Goal: Task Accomplishment & Management: Manage account settings

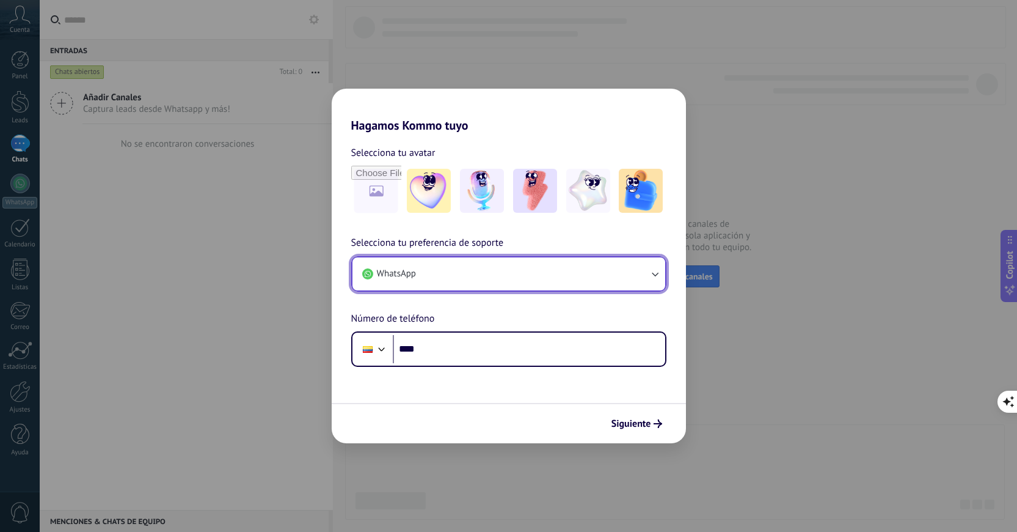
click at [588, 284] on button "WhatsApp" at bounding box center [509, 273] width 313 height 33
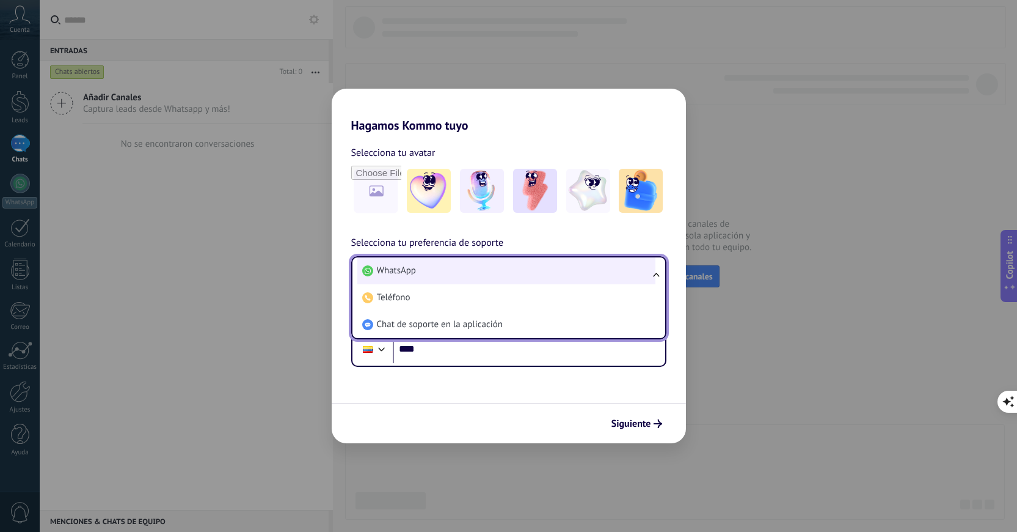
click at [567, 276] on li "WhatsApp" at bounding box center [506, 270] width 298 height 27
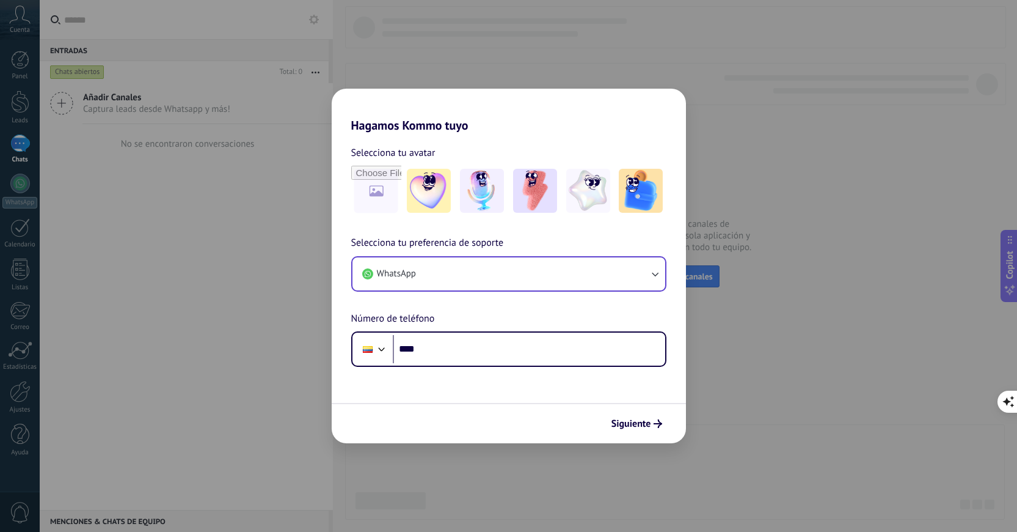
click at [169, 480] on div "Hagamos Kommo tuyo Selecciona tu avatar Selecciona tu preferencia de soporte Wh…" at bounding box center [508, 266] width 1017 height 532
click at [19, 399] on div "Hagamos Kommo tuyo Selecciona tu avatar Selecciona tu preferencia de soporte Wh…" at bounding box center [508, 266] width 1017 height 532
click at [590, 132] on h2 "Hagamos Kommo tuyo" at bounding box center [509, 111] width 354 height 44
click at [222, 327] on div "Hagamos Kommo tuyo Selecciona tu avatar Selecciona tu preferencia de soporte Wh…" at bounding box center [508, 266] width 1017 height 532
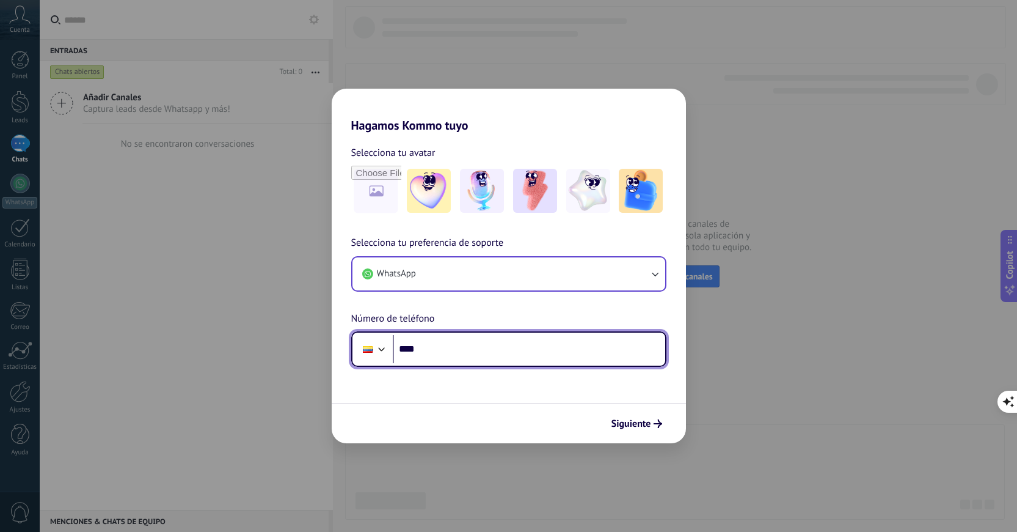
click at [503, 343] on input "****" at bounding box center [529, 349] width 273 height 28
type input "**********"
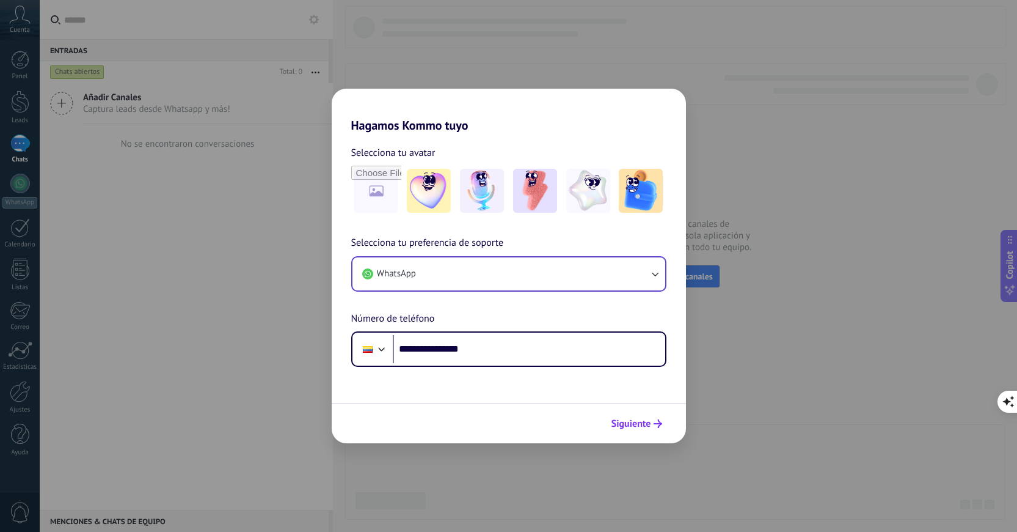
click at [626, 422] on span "Siguiente" at bounding box center [632, 423] width 40 height 9
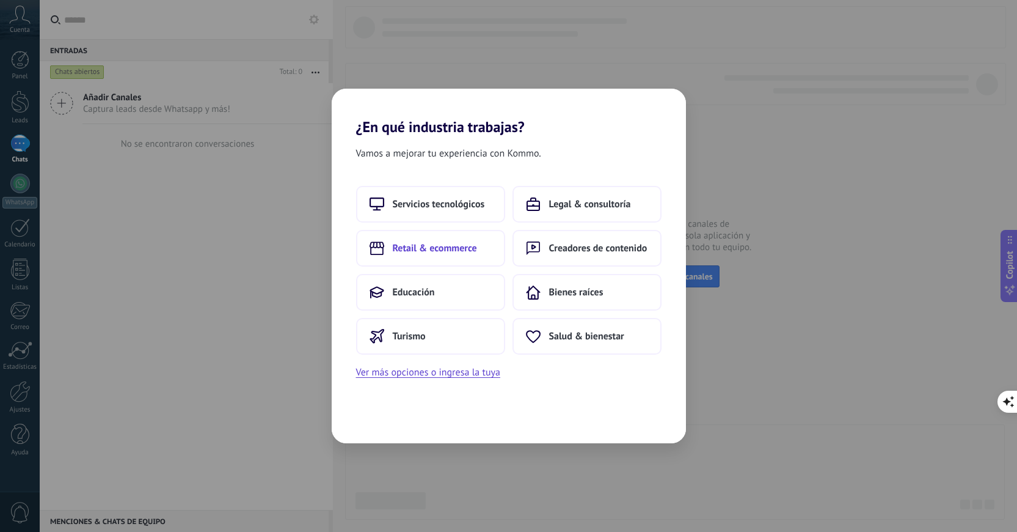
click at [442, 253] on span "Retail & ecommerce" at bounding box center [435, 248] width 84 height 12
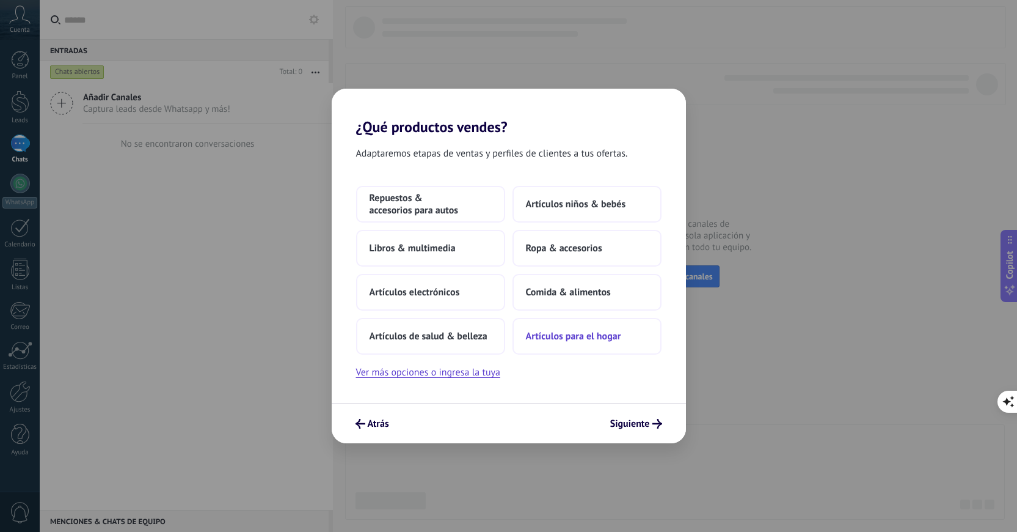
click at [537, 334] on span "Artículos para el hogar" at bounding box center [573, 336] width 95 height 12
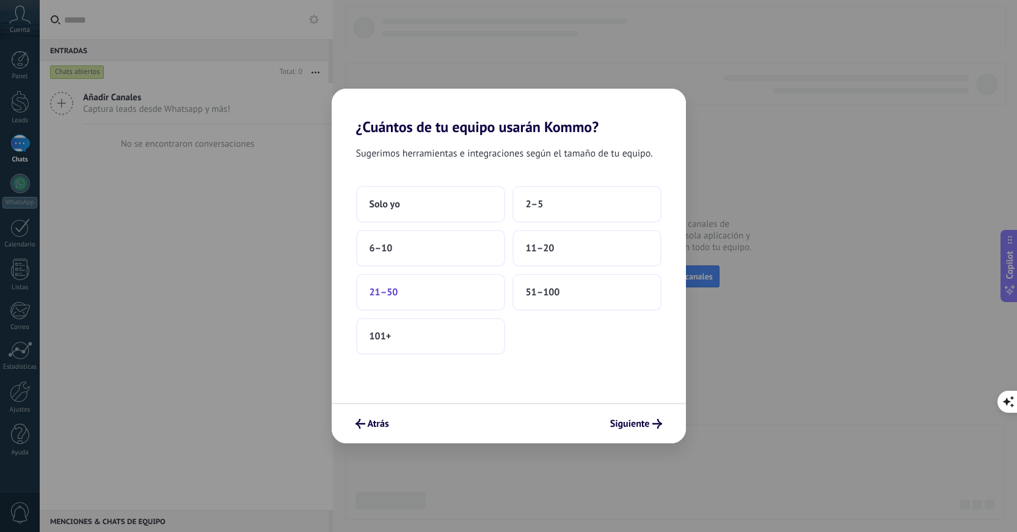
click at [439, 290] on button "21–50" at bounding box center [430, 292] width 149 height 37
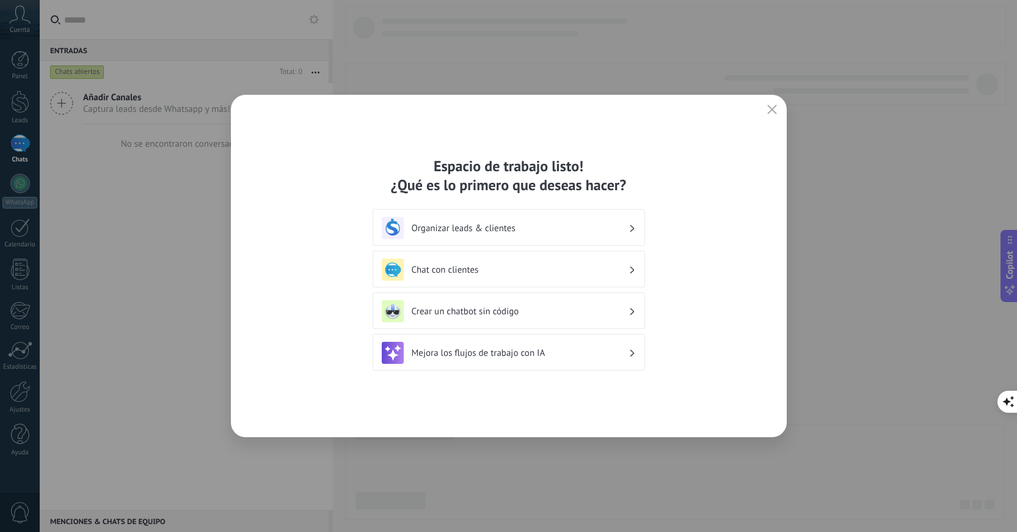
click at [593, 229] on h3 "Organizar leads & clientes" at bounding box center [520, 228] width 217 height 12
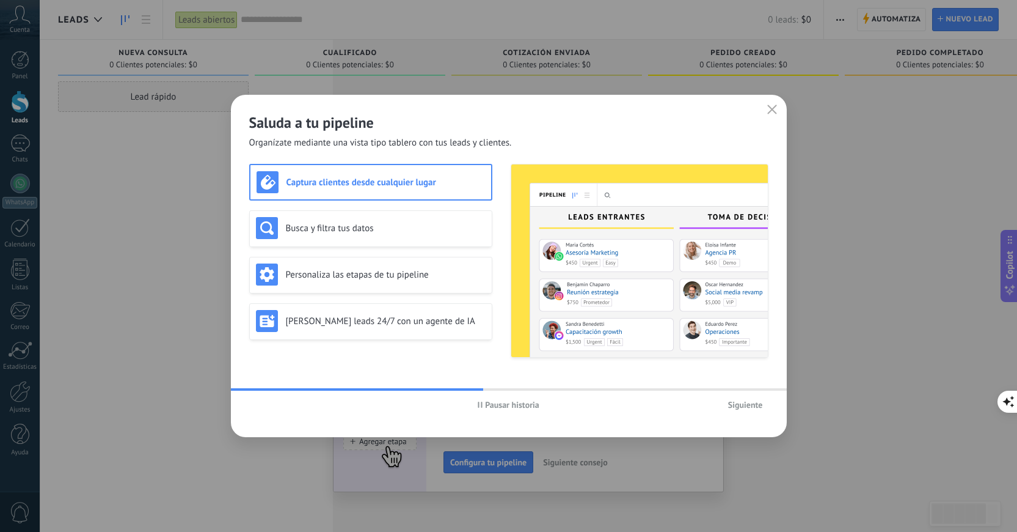
click at [744, 406] on span "Siguiente" at bounding box center [745, 404] width 35 height 9
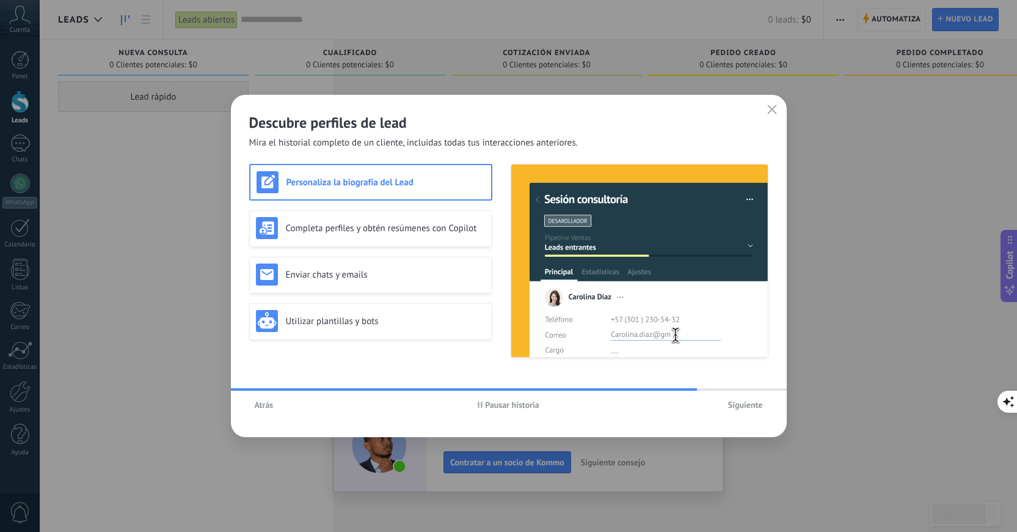
click at [758, 408] on span "Siguiente" at bounding box center [745, 404] width 35 height 9
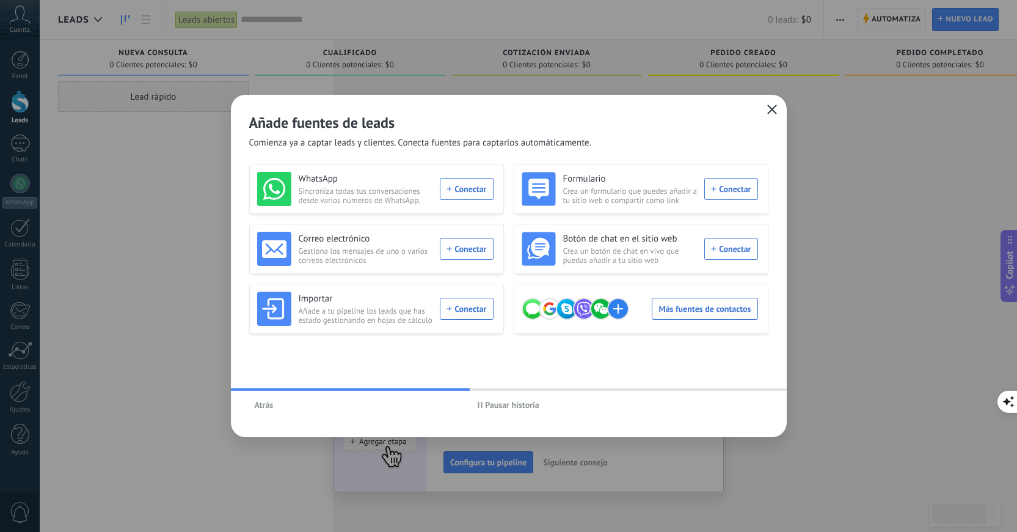
click at [772, 113] on icon "button" at bounding box center [773, 109] width 10 height 10
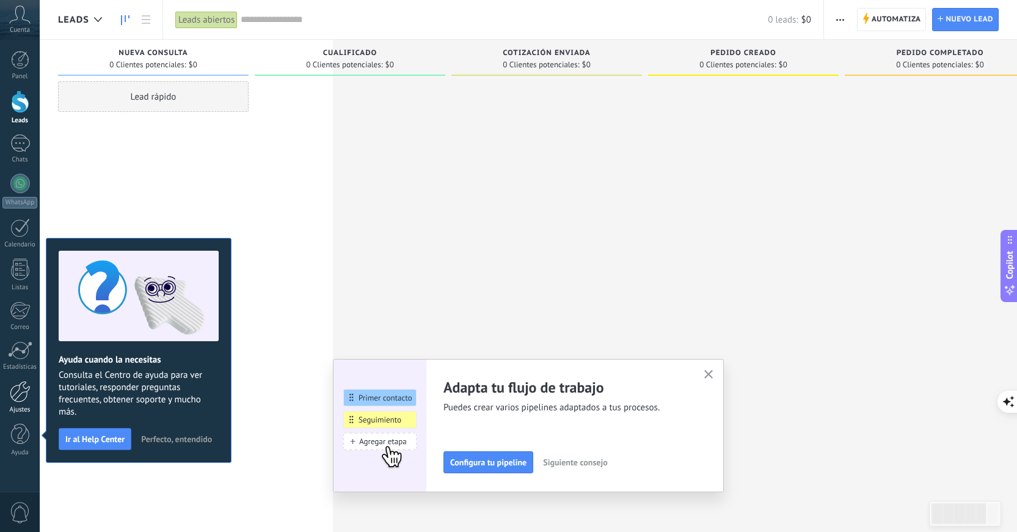
click at [25, 400] on div at bounding box center [20, 391] width 21 height 21
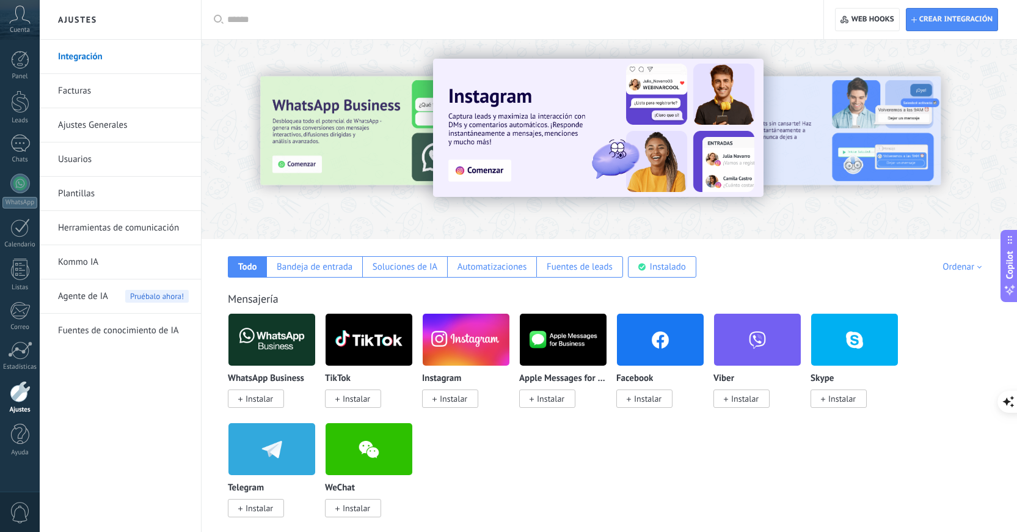
click at [94, 50] on link "Integración" at bounding box center [123, 57] width 131 height 34
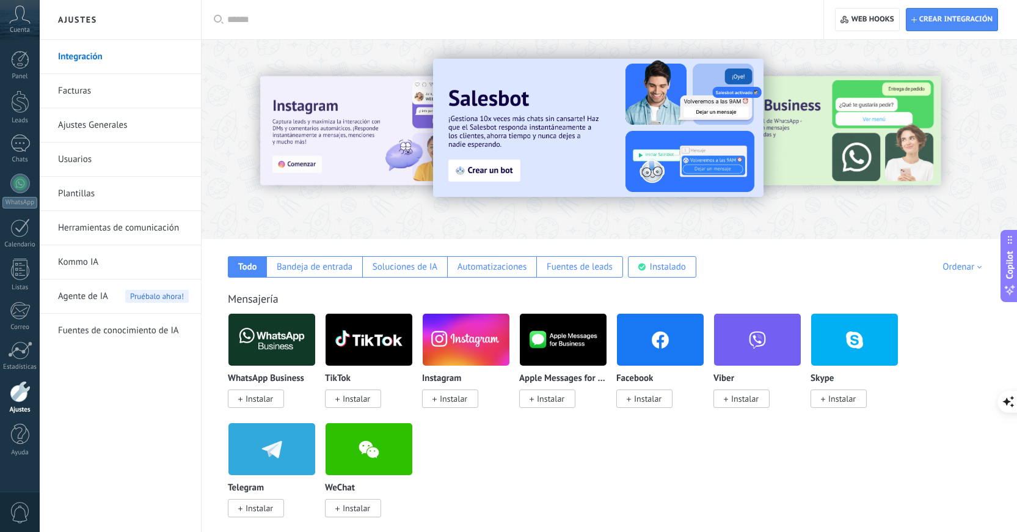
click at [109, 128] on link "Ajustes Generales" at bounding box center [123, 125] width 131 height 34
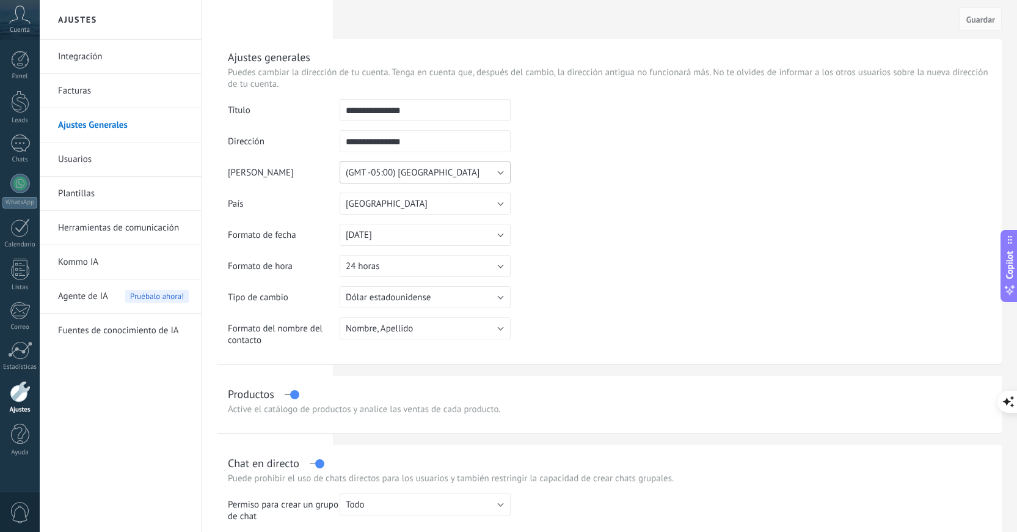
click at [504, 169] on button "(GMT -05:00) Guayaquil" at bounding box center [425, 172] width 171 height 22
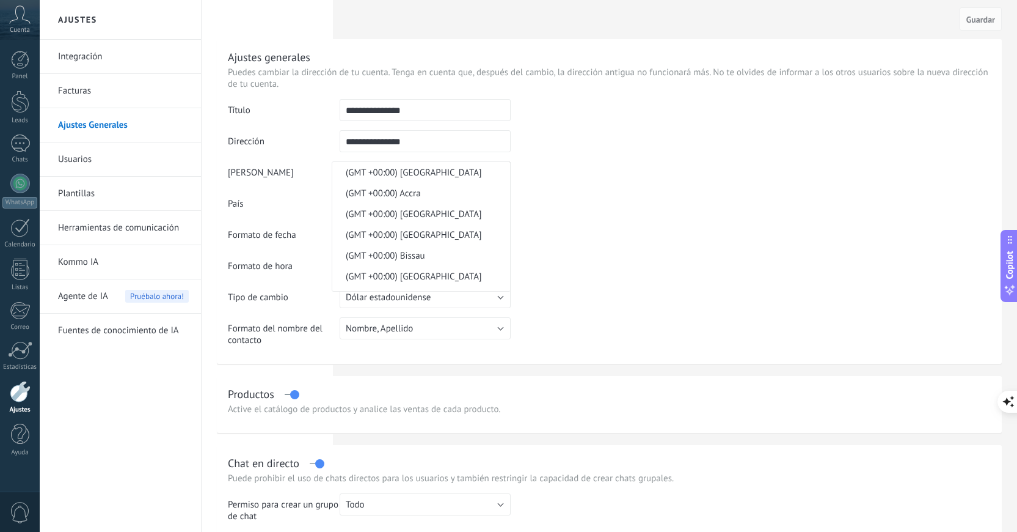
scroll to position [7474, 0]
click at [447, 122] on span "(GMT -05:00) Guayaquil" at bounding box center [419, 116] width 174 height 12
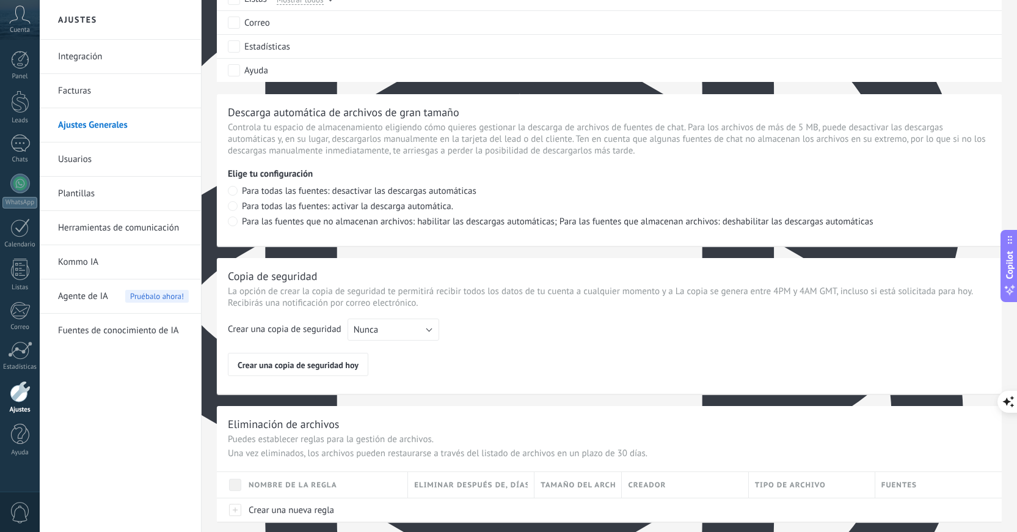
scroll to position [823, 0]
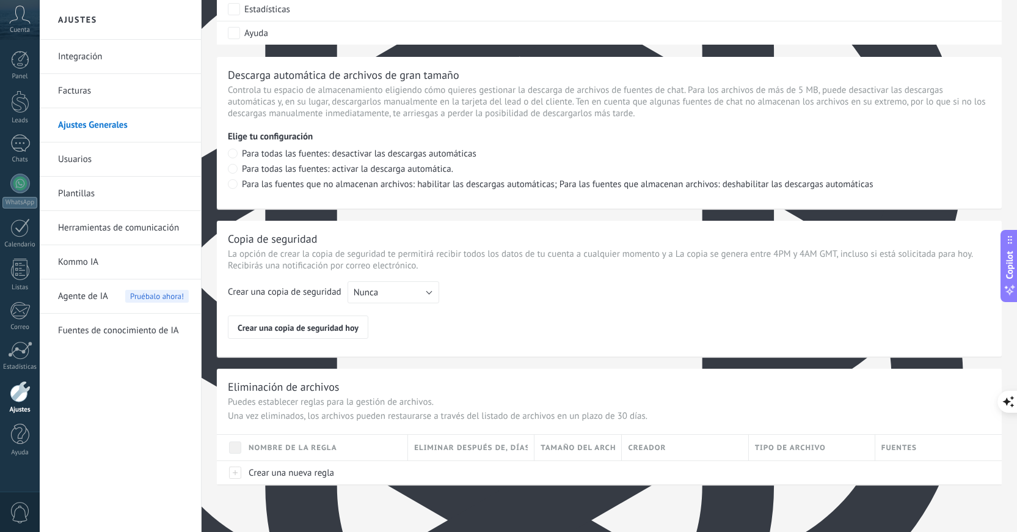
click at [145, 53] on link "Integración" at bounding box center [123, 57] width 131 height 34
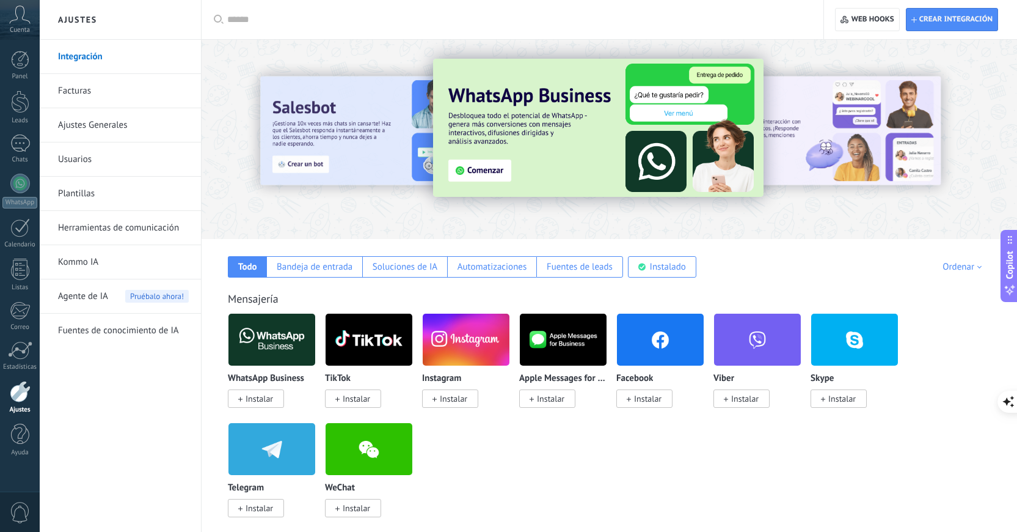
click at [270, 350] on img at bounding box center [272, 339] width 87 height 59
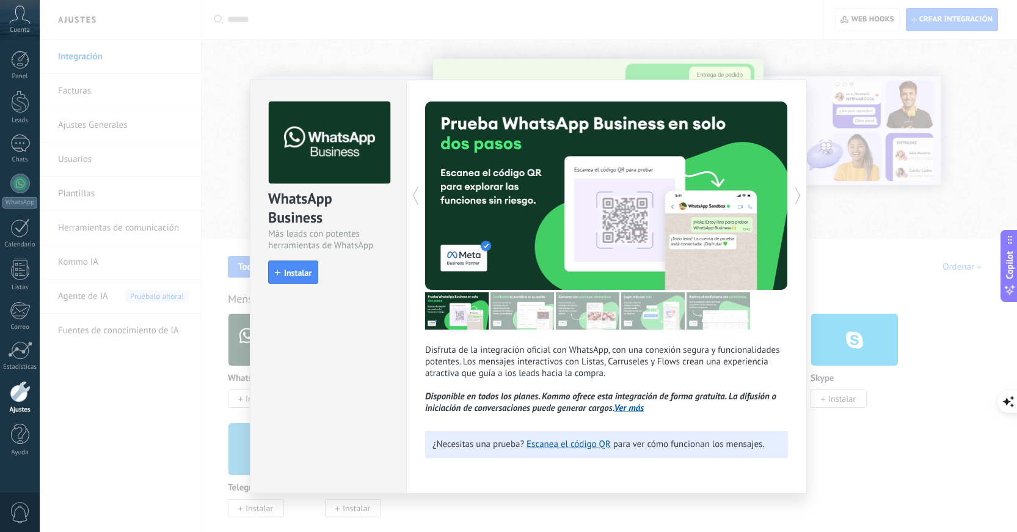
click at [788, 133] on div at bounding box center [697, 195] width 181 height 188
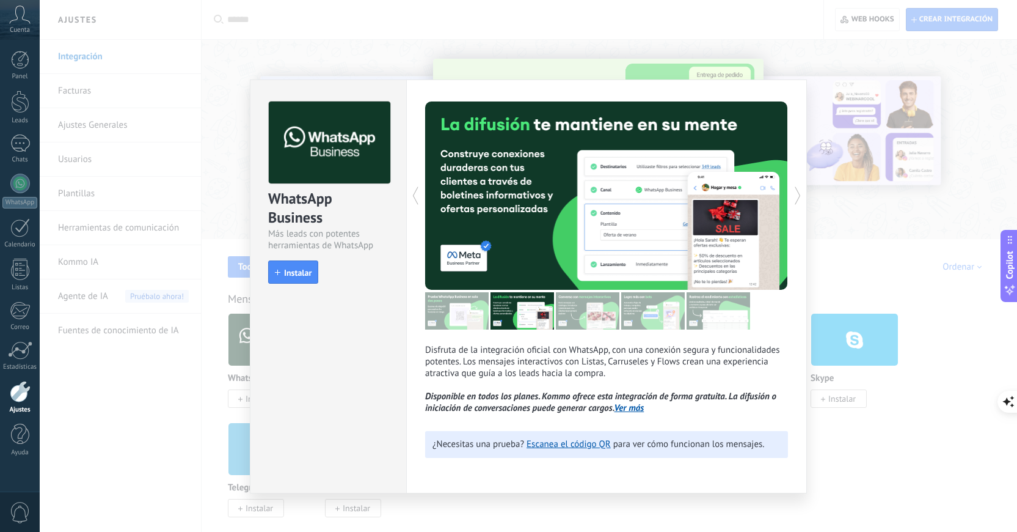
click at [354, 45] on div "WhatsApp Business Más leads con potentes herramientas de WhatsApp install Insta…" at bounding box center [529, 266] width 978 height 532
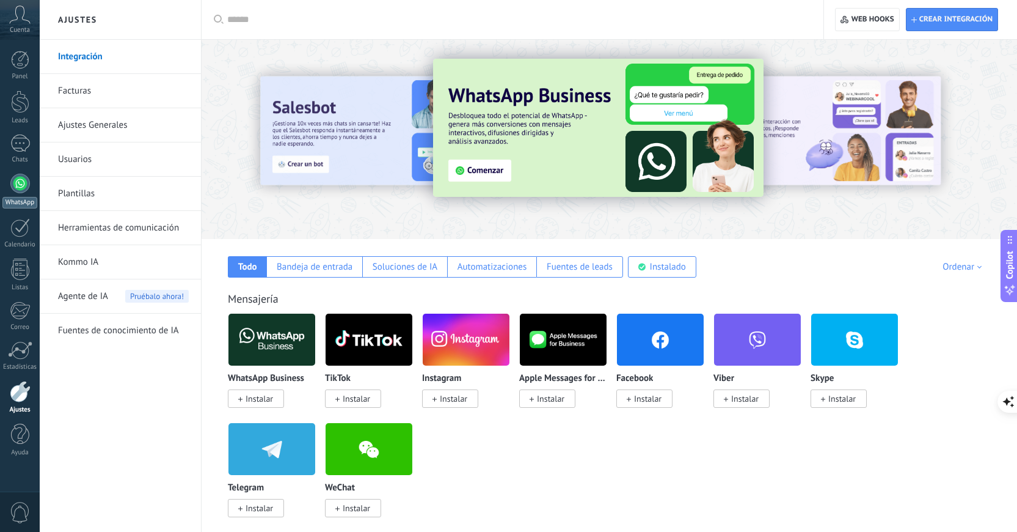
click at [17, 188] on div at bounding box center [20, 184] width 20 height 20
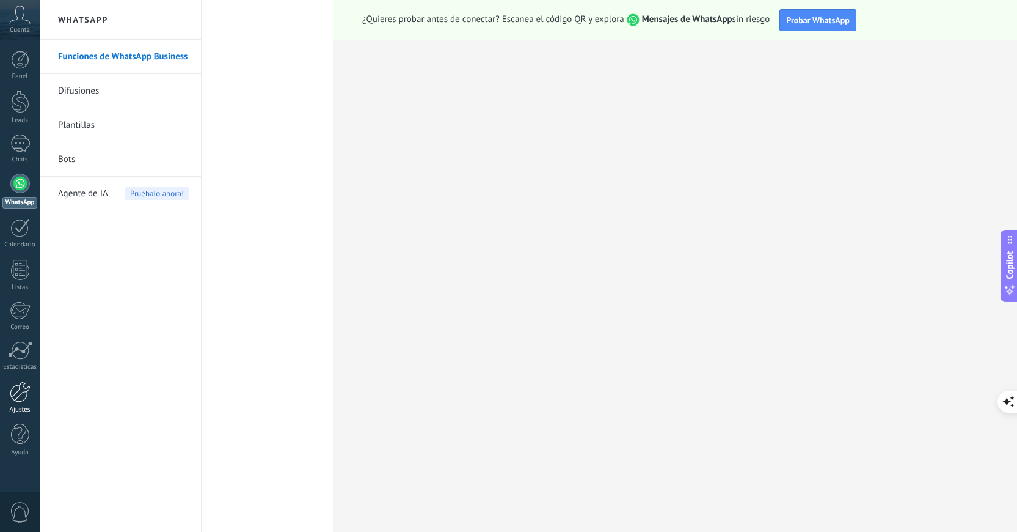
click at [22, 394] on div at bounding box center [20, 391] width 21 height 21
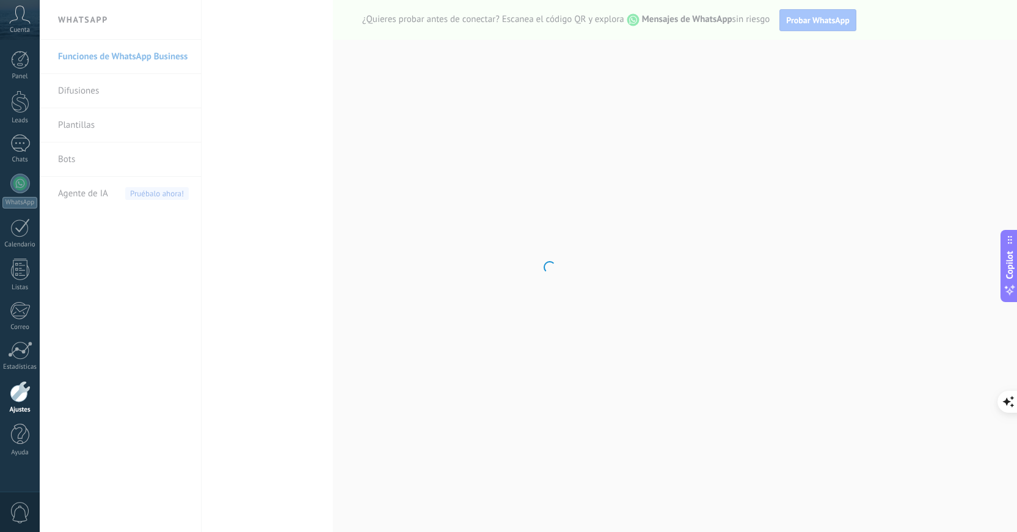
click at [24, 390] on div at bounding box center [20, 391] width 21 height 21
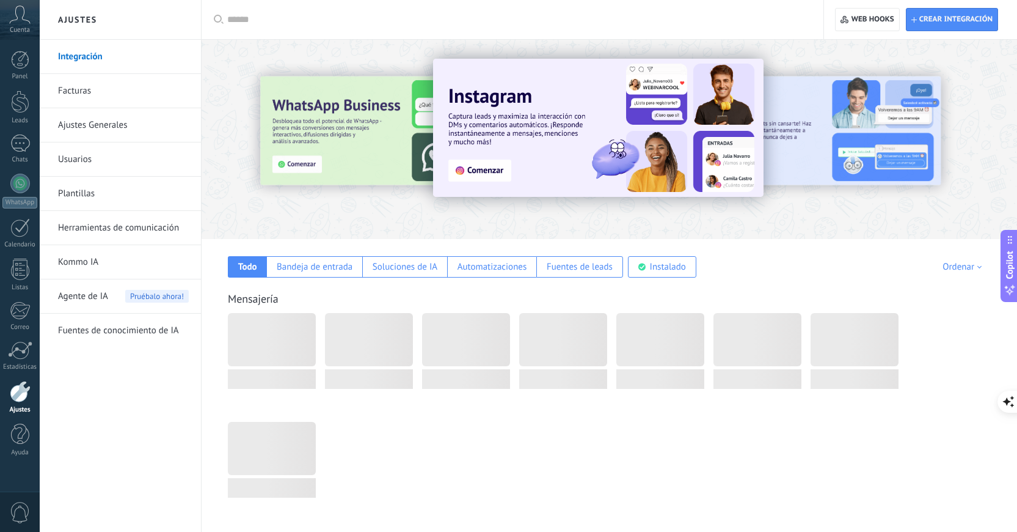
click at [338, 109] on div at bounding box center [311, 139] width 268 height 110
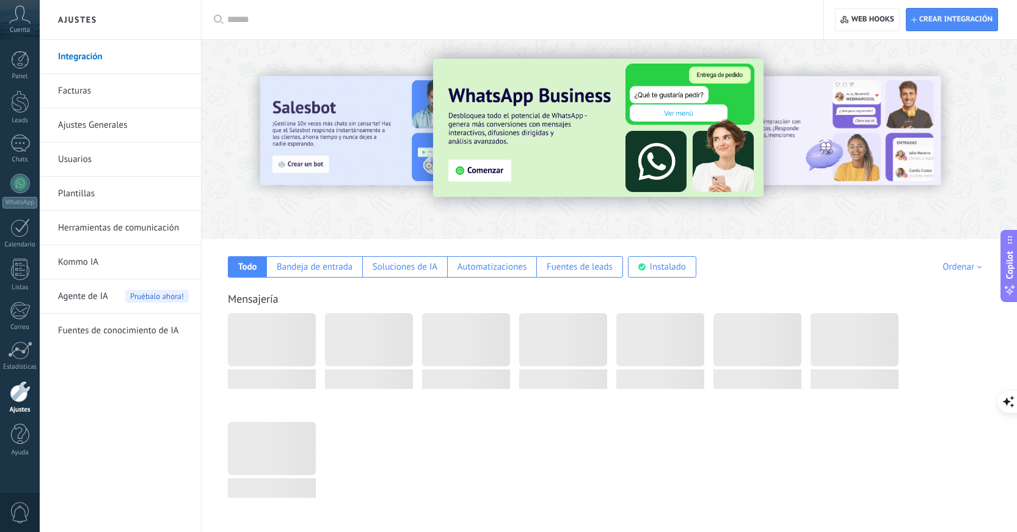
click at [554, 114] on img at bounding box center [598, 128] width 331 height 138
click at [500, 171] on img at bounding box center [598, 128] width 331 height 138
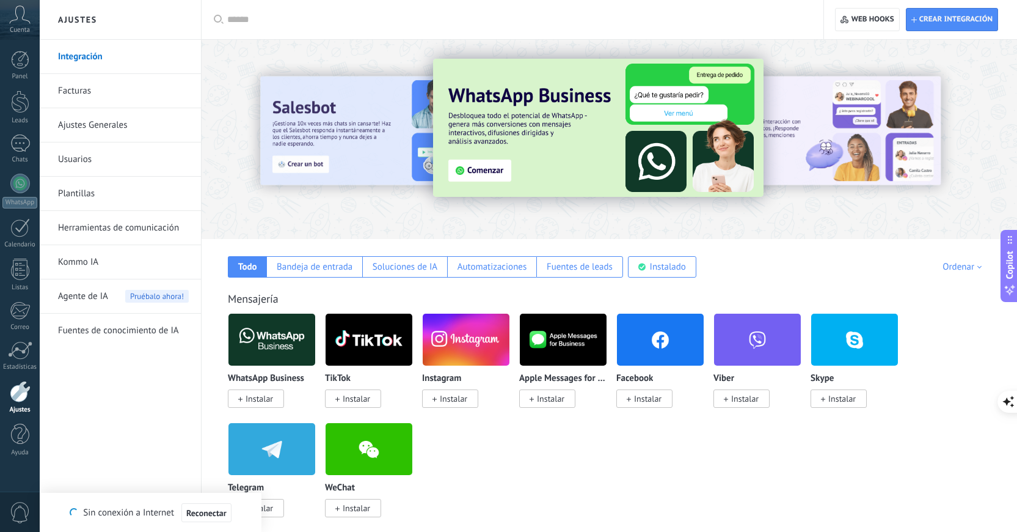
click at [813, 296] on div "Mensajería" at bounding box center [609, 298] width 763 height 14
click at [953, 268] on div "Ordenar" at bounding box center [964, 267] width 43 height 12
click at [921, 309] on div "Tendencias" at bounding box center [939, 309] width 103 height 21
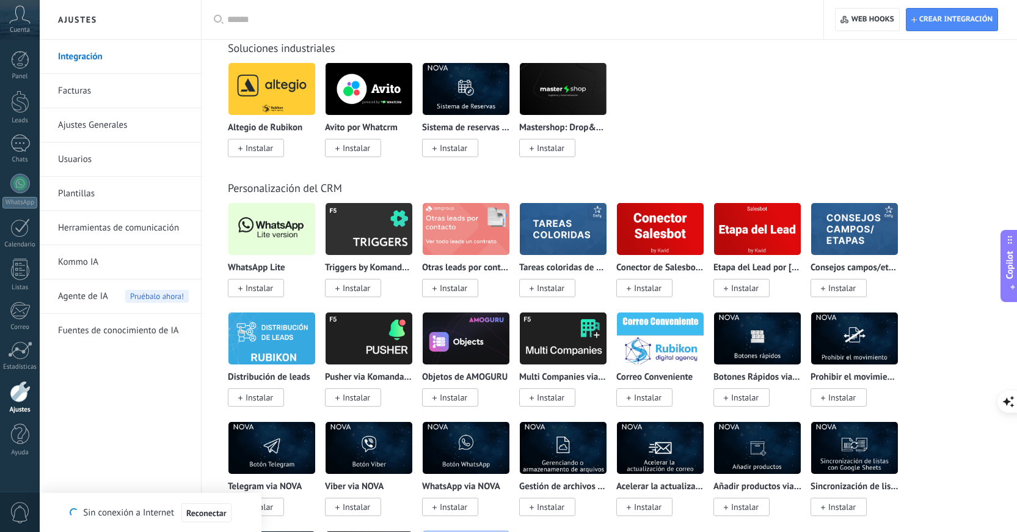
scroll to position [2418, 0]
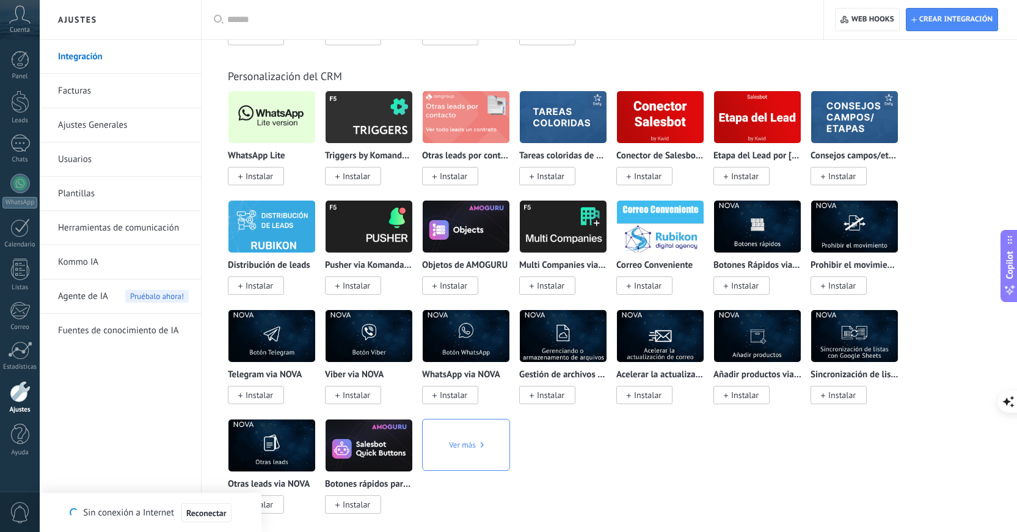
click at [251, 122] on img at bounding box center [272, 116] width 87 height 59
click at [257, 181] on span "Instalar" at bounding box center [259, 175] width 27 height 11
click at [266, 125] on img at bounding box center [272, 116] width 87 height 59
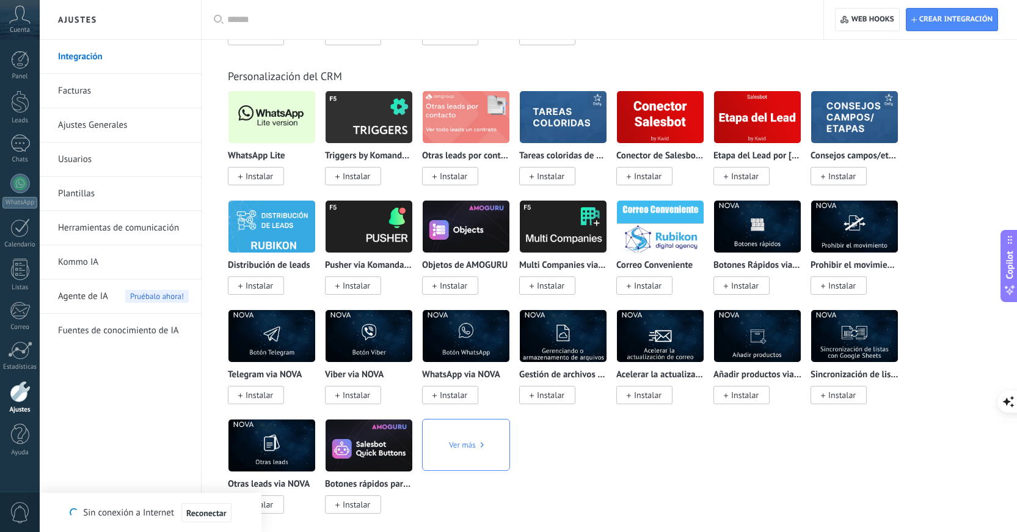
click at [266, 125] on img at bounding box center [272, 116] width 87 height 59
click at [282, 125] on img at bounding box center [272, 116] width 87 height 59
click at [260, 127] on img at bounding box center [272, 116] width 87 height 59
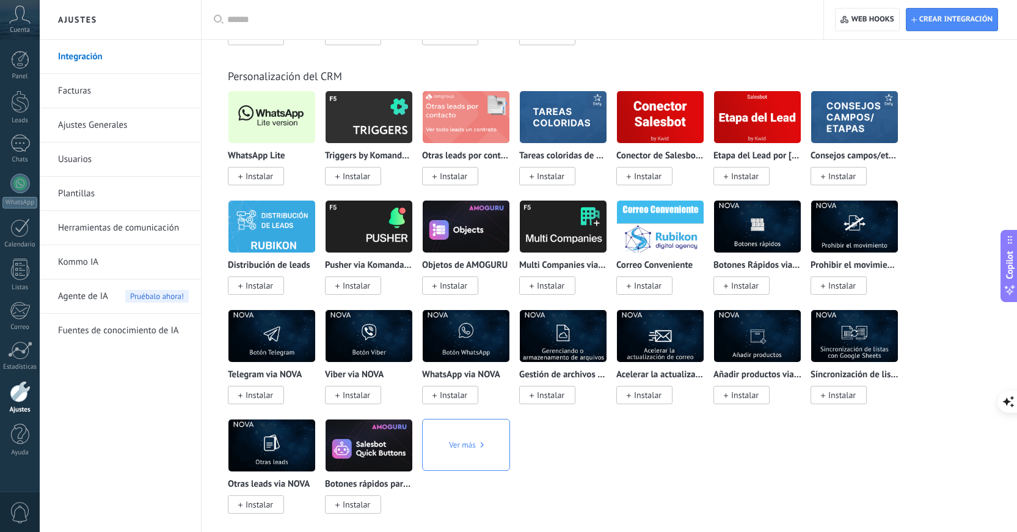
click at [260, 127] on img at bounding box center [272, 116] width 87 height 59
click at [263, 181] on span "Instalar" at bounding box center [259, 175] width 27 height 11
click at [264, 142] on img at bounding box center [272, 116] width 87 height 59
click at [272, 142] on img at bounding box center [272, 116] width 87 height 59
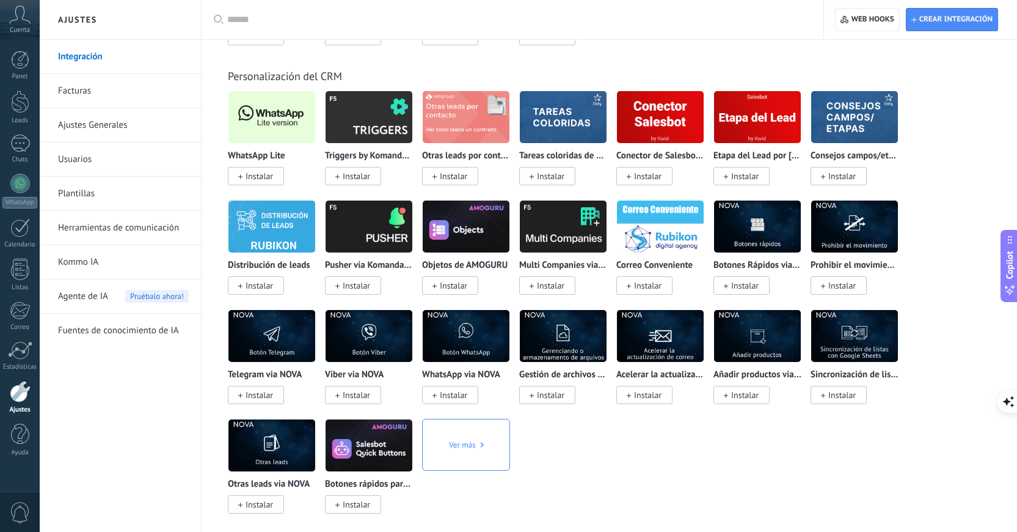
click at [260, 181] on span "Instalar" at bounding box center [259, 175] width 27 height 11
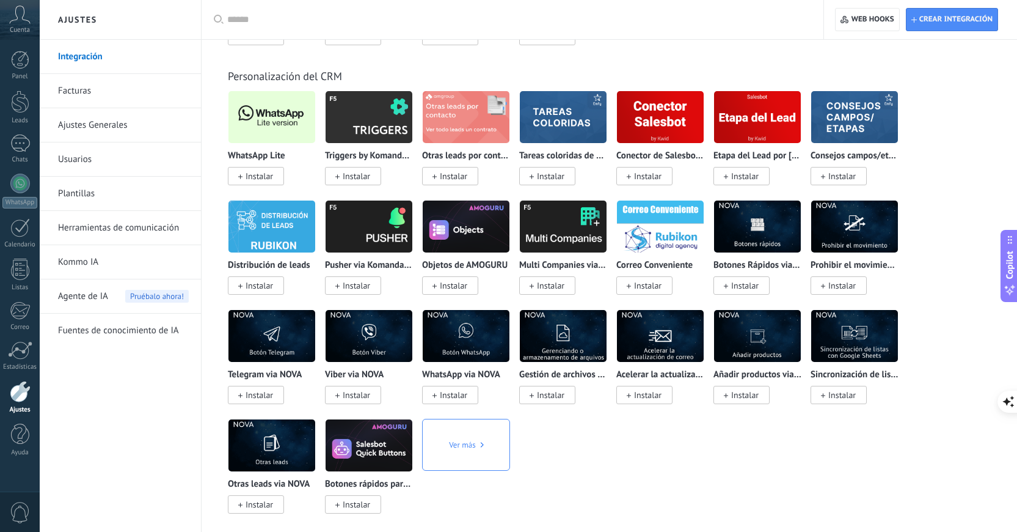
click at [268, 133] on img at bounding box center [272, 116] width 87 height 59
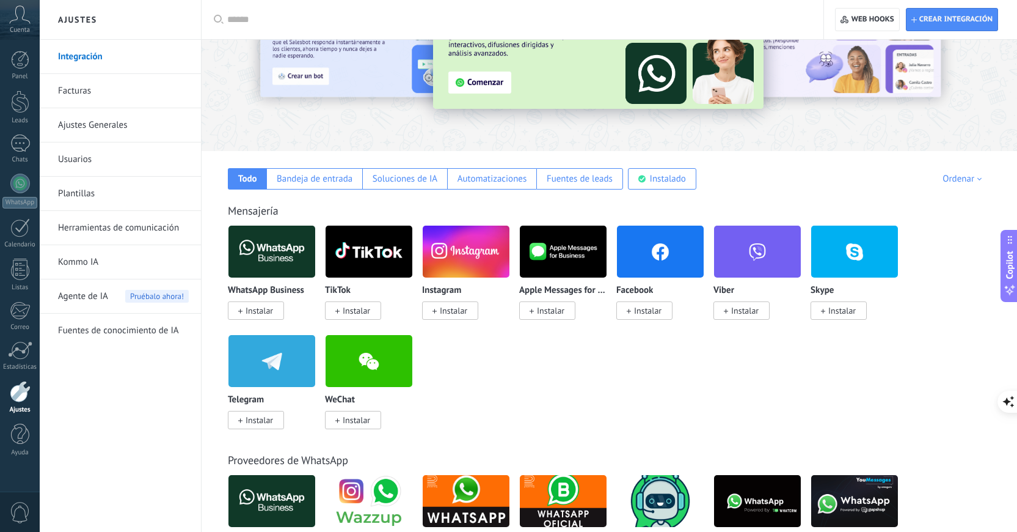
scroll to position [0, 0]
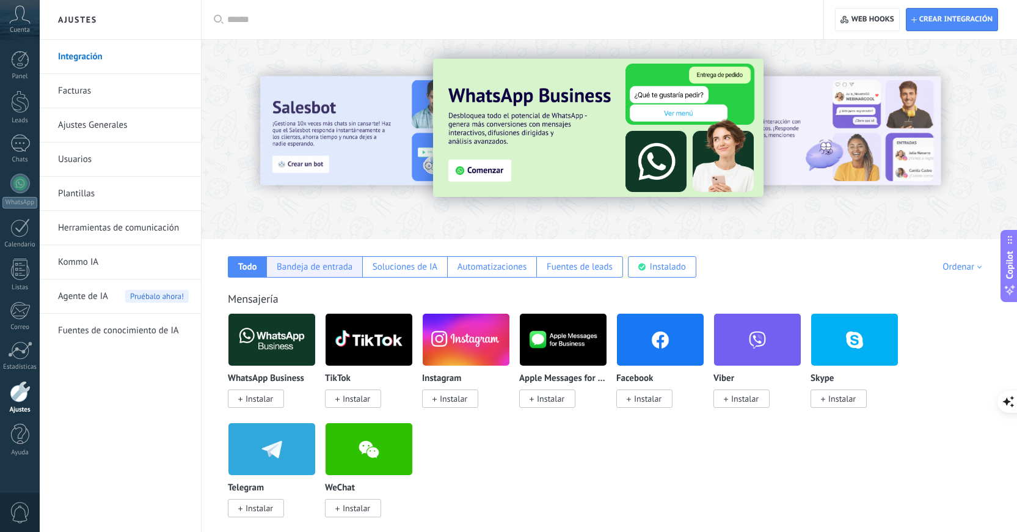
click at [322, 269] on div "Bandeja de entrada" at bounding box center [315, 267] width 76 height 12
click at [313, 272] on div "Bandeja de entrada" at bounding box center [315, 267] width 76 height 12
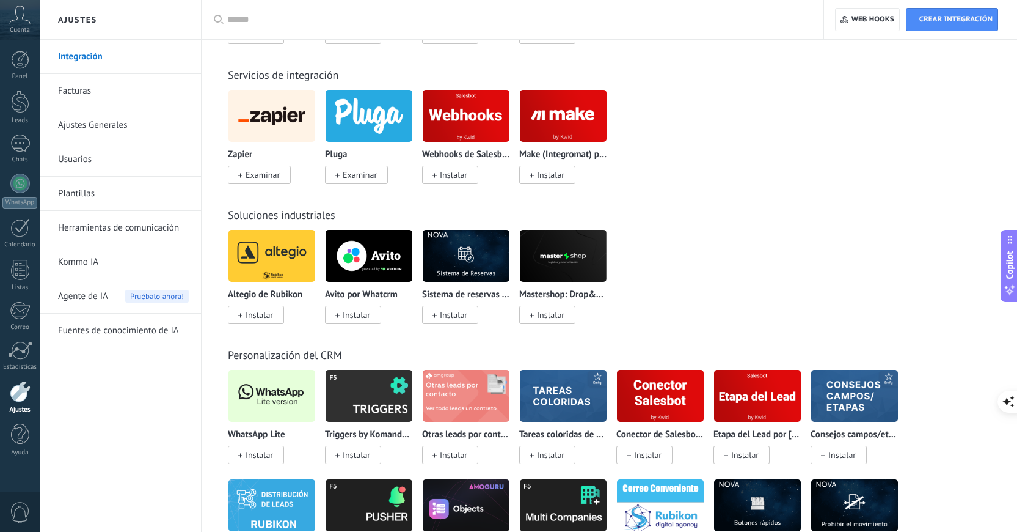
scroll to position [2152, 0]
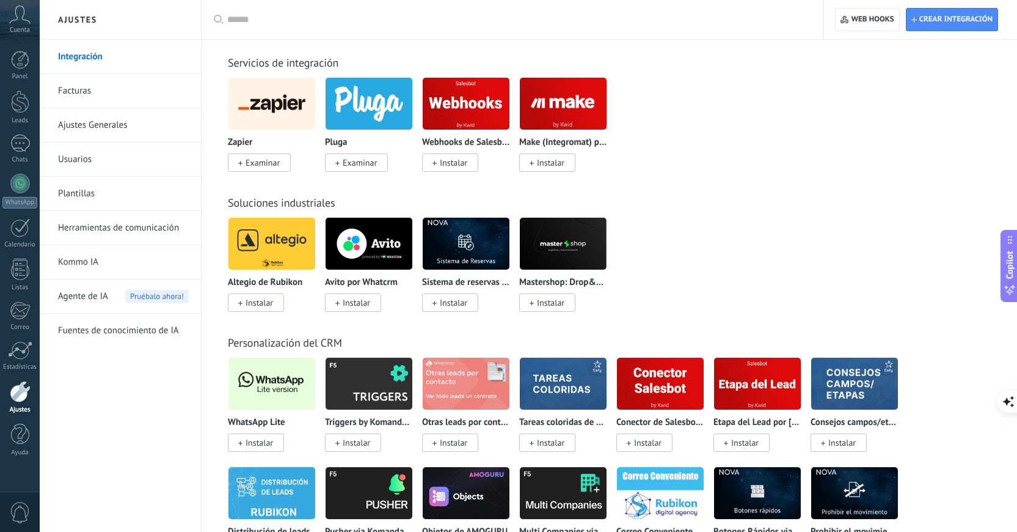
click at [265, 448] on span "Instalar" at bounding box center [259, 442] width 27 height 11
click at [274, 450] on span "Instalar" at bounding box center [256, 442] width 56 height 18
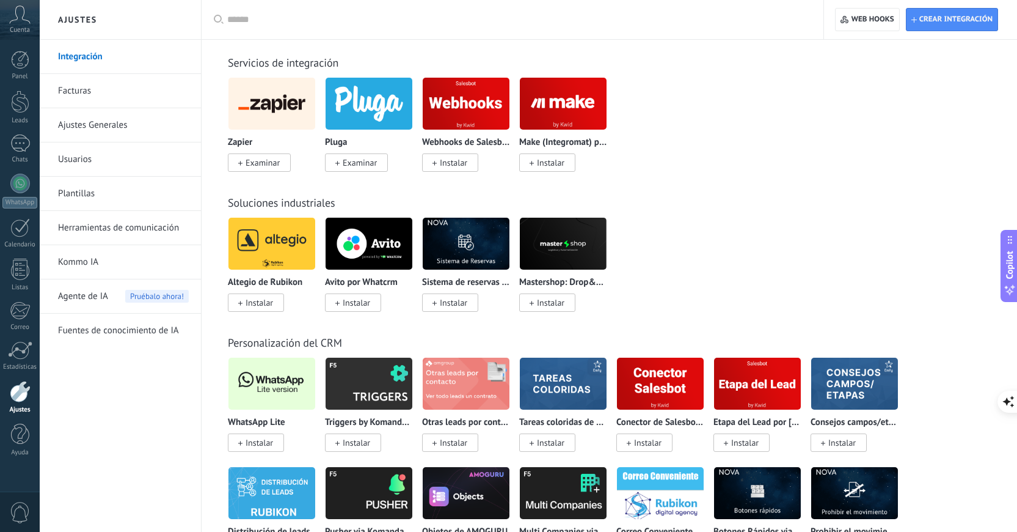
click at [274, 450] on span "Instalar" at bounding box center [256, 442] width 56 height 18
click at [264, 406] on img at bounding box center [272, 383] width 87 height 59
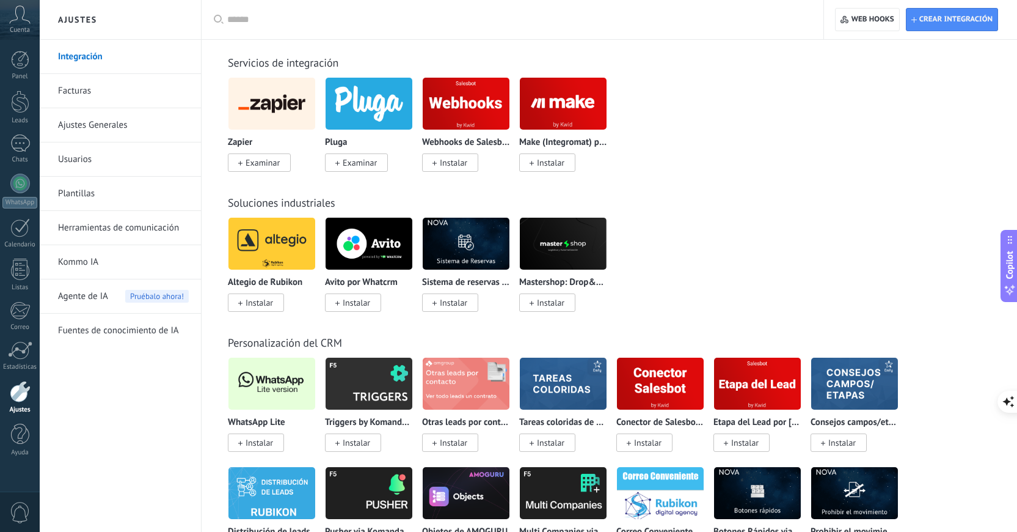
click at [264, 406] on img at bounding box center [272, 383] width 87 height 59
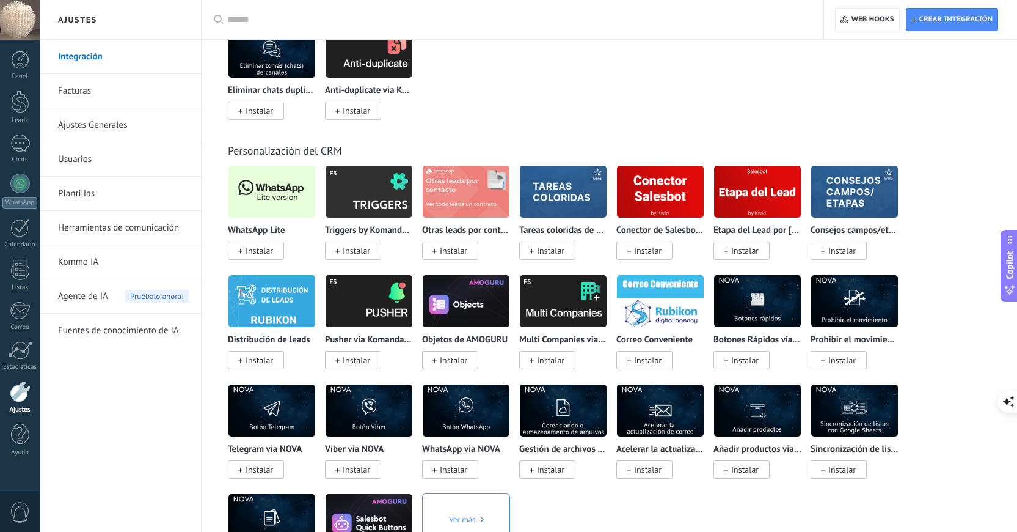
scroll to position [4548, 0]
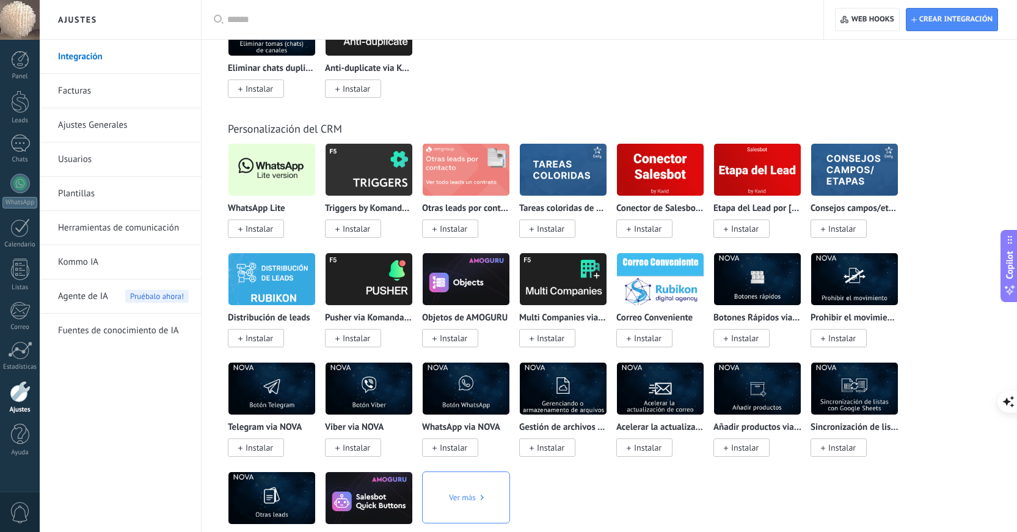
click at [257, 191] on img at bounding box center [272, 169] width 87 height 59
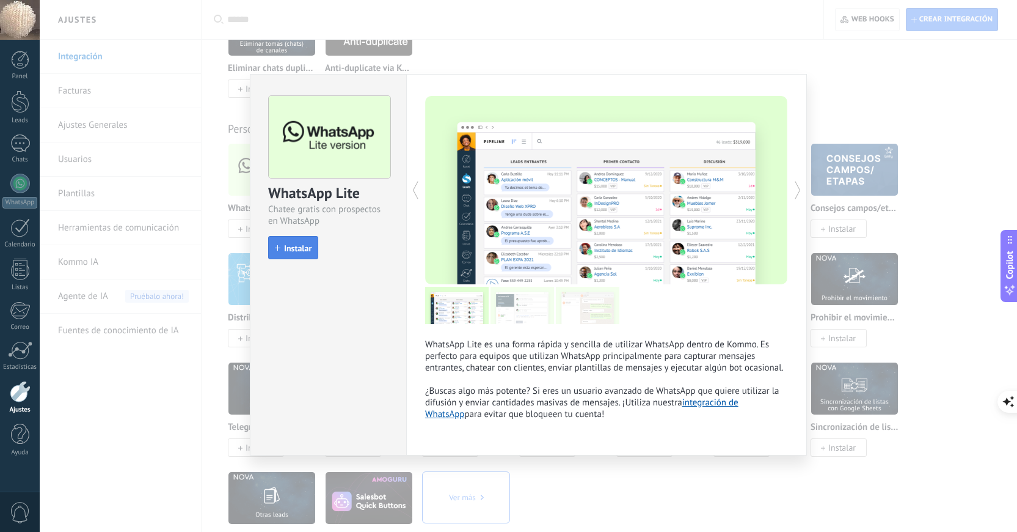
click at [295, 250] on span "Instalar" at bounding box center [297, 248] width 27 height 9
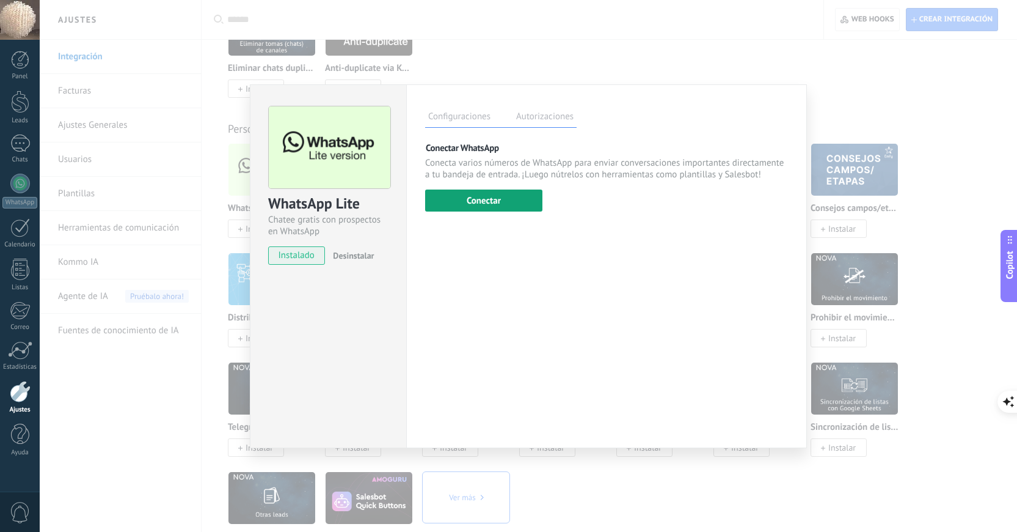
click at [490, 200] on button "Conectar" at bounding box center [483, 200] width 117 height 22
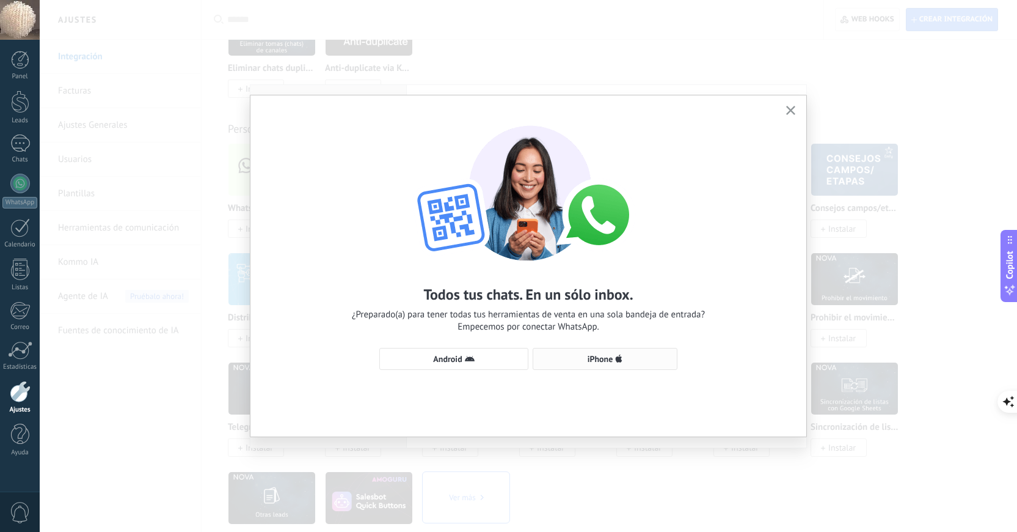
click at [612, 365] on button "iPhone" at bounding box center [605, 359] width 145 height 22
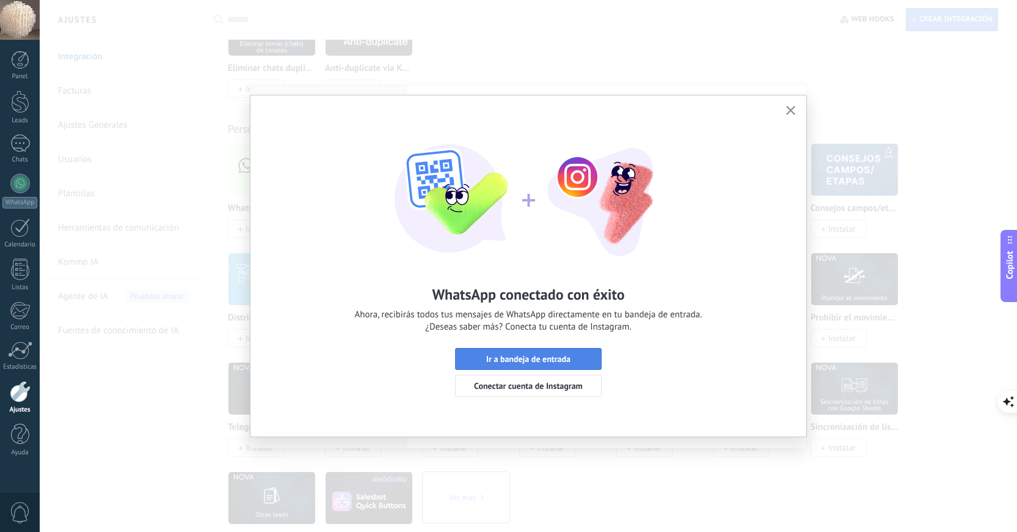
click at [576, 359] on span "Ir a bandeja de entrada" at bounding box center [528, 358] width 133 height 9
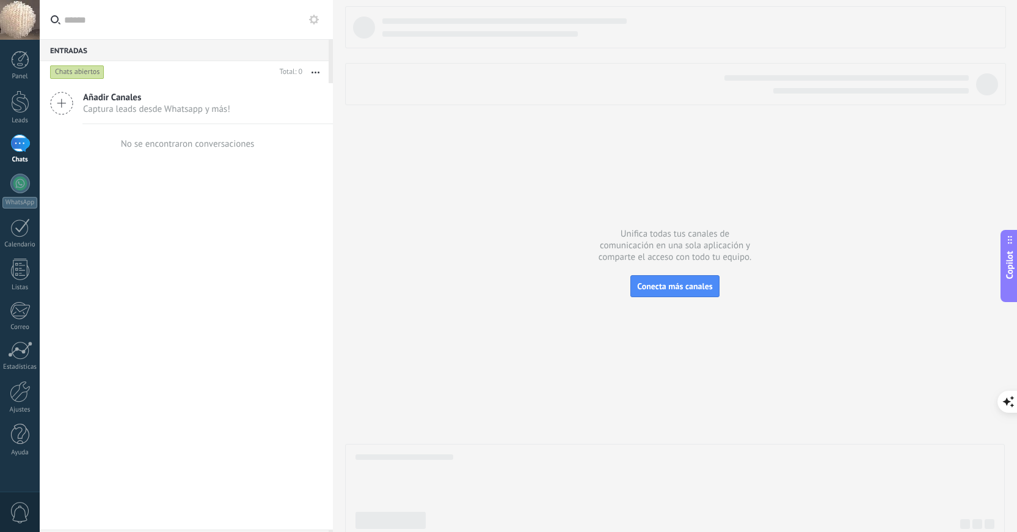
click at [116, 93] on span "Añadir Canales" at bounding box center [156, 98] width 147 height 12
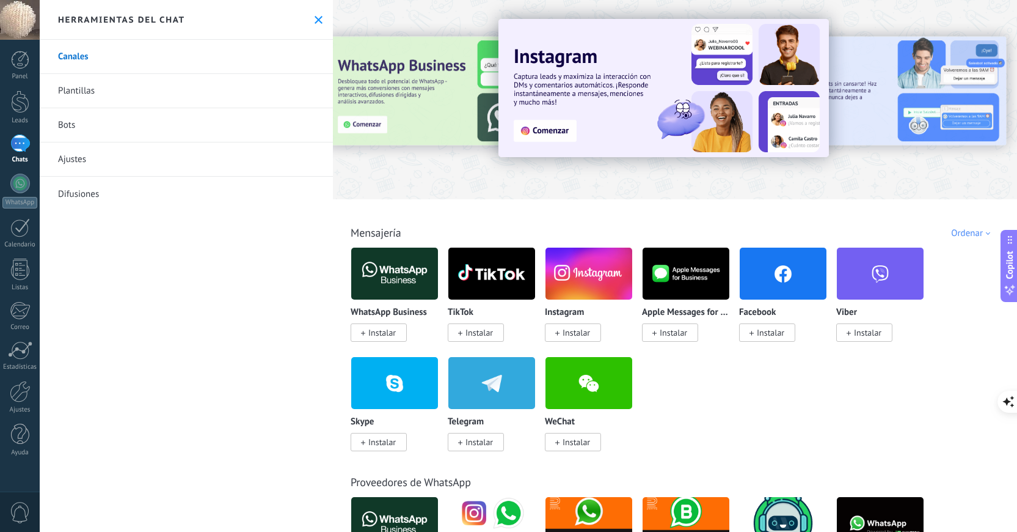
click at [111, 91] on link "Plantillas" at bounding box center [186, 91] width 293 height 34
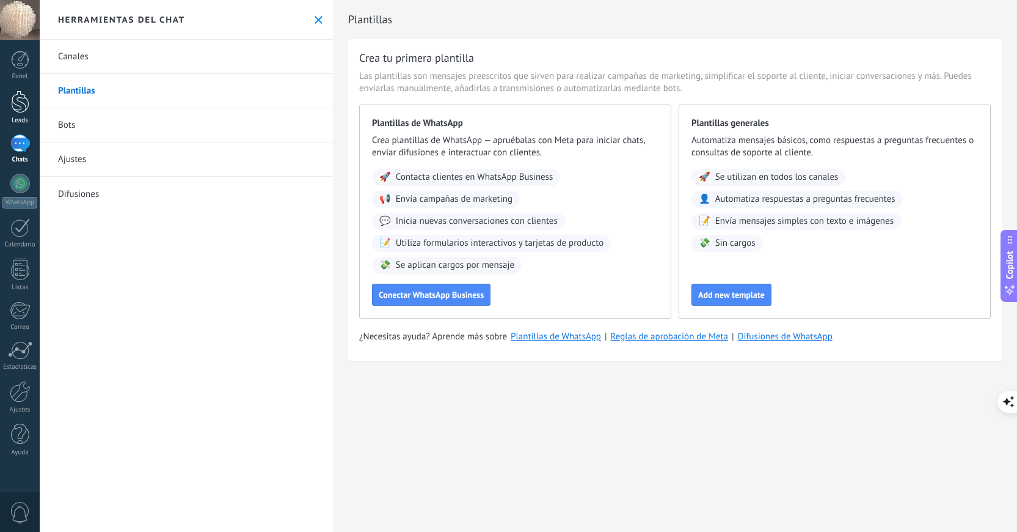
click at [22, 107] on div at bounding box center [20, 101] width 18 height 23
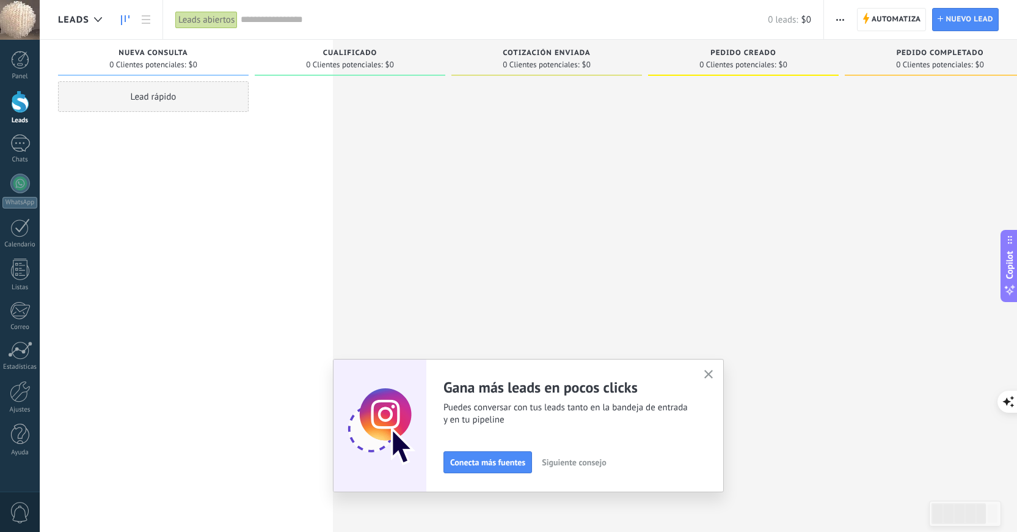
click at [708, 369] on button "button" at bounding box center [709, 375] width 15 height 16
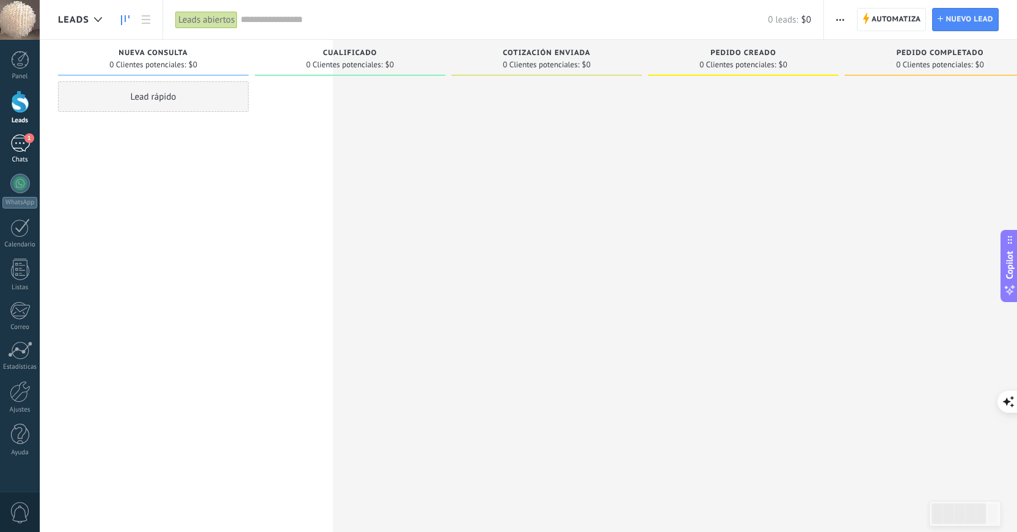
click at [22, 153] on link "1 Chats" at bounding box center [20, 148] width 40 height 29
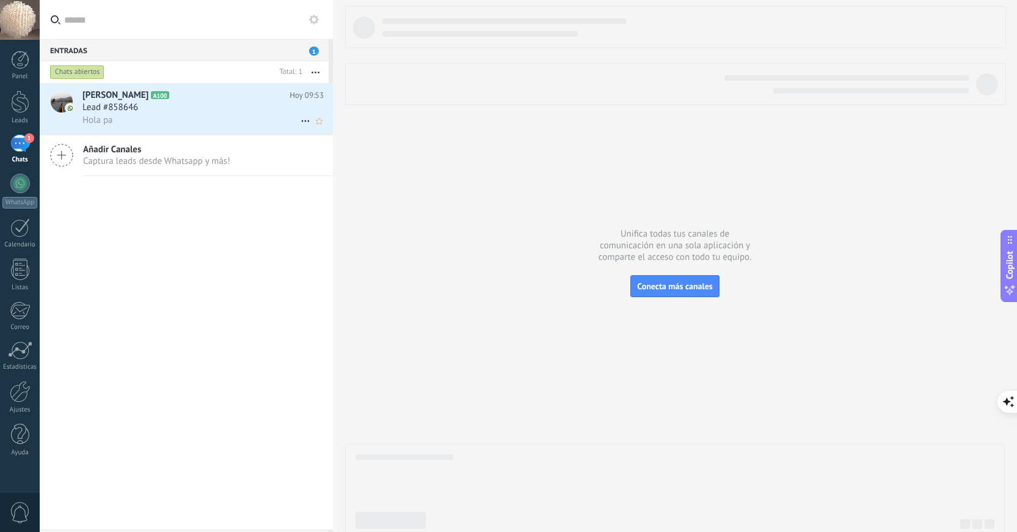
click at [158, 111] on div "Lead #858646" at bounding box center [202, 107] width 241 height 12
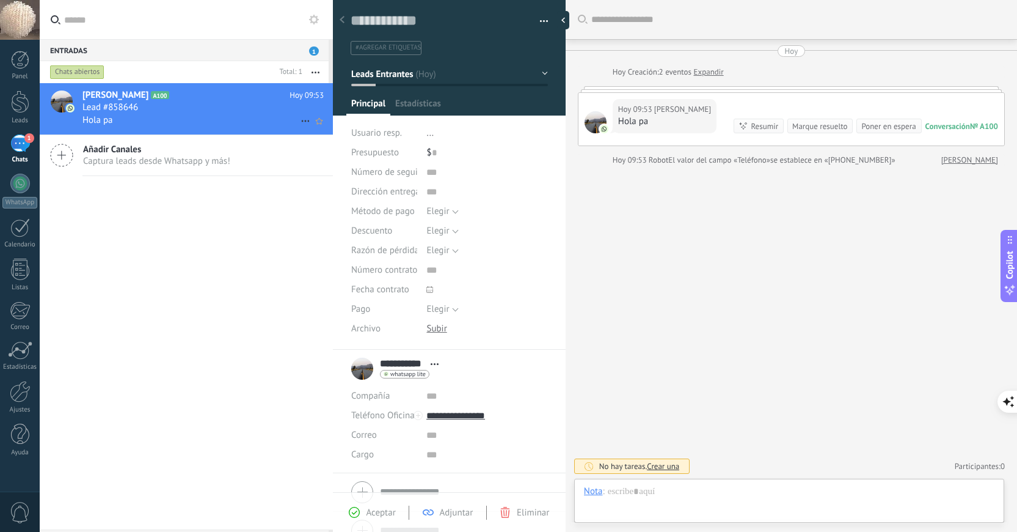
scroll to position [18, 0]
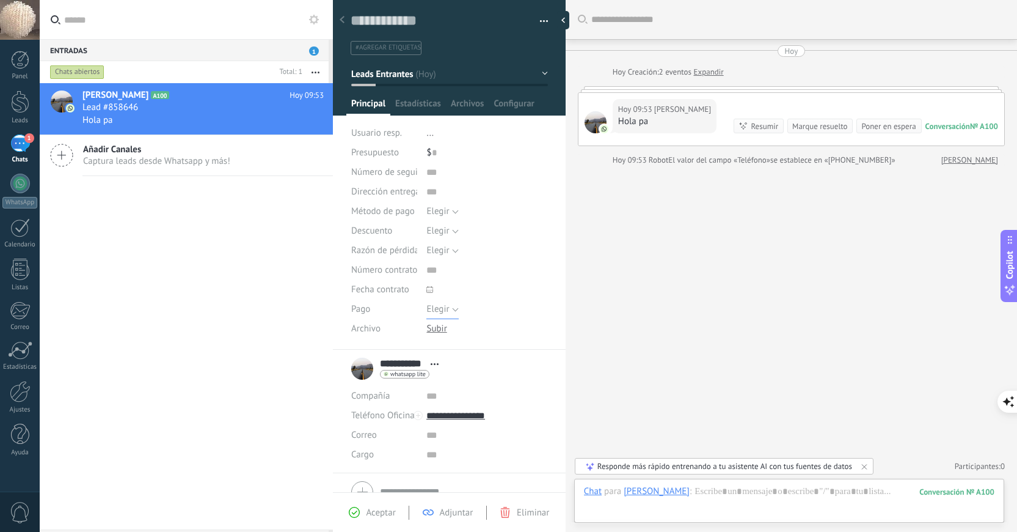
click at [442, 309] on span "Elegir" at bounding box center [438, 309] width 23 height 12
click at [632, 208] on div "Buscar Carga más [PERSON_NAME] Creación: 2 eventos Expandir Hoy 09:53 Ale [PERS…" at bounding box center [792, 266] width 452 height 532
click at [439, 307] on span "Elegir" at bounding box center [438, 309] width 23 height 12
click at [441, 238] on button "Elegir" at bounding box center [443, 231] width 32 height 20
click at [444, 216] on span "Elegir" at bounding box center [438, 211] width 23 height 12
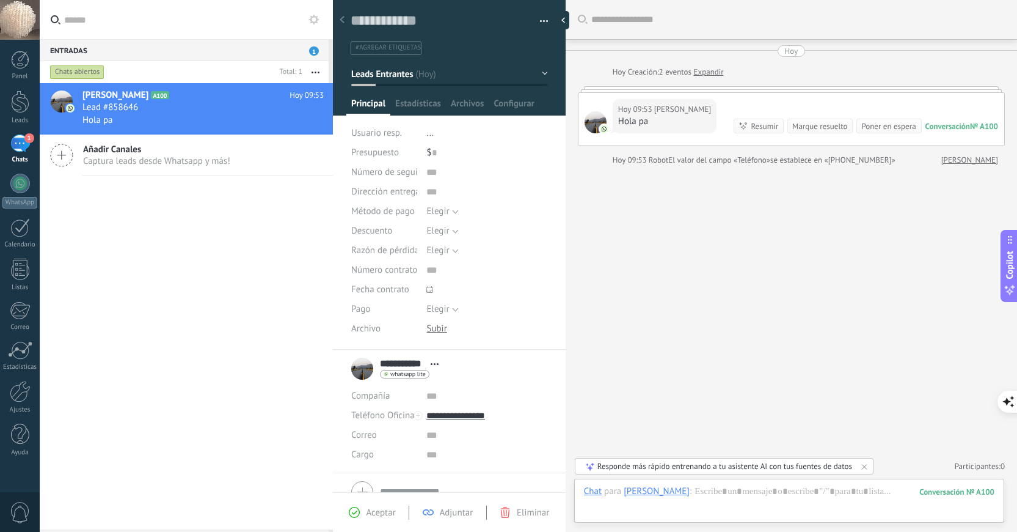
click at [377, 246] on span "Razón de pérdida" at bounding box center [385, 250] width 68 height 9
click at [703, 380] on div "Buscar Carga más [PERSON_NAME] Creación: 2 eventos Expandir Hoy 09:53 Ale [PERS…" at bounding box center [792, 266] width 452 height 532
click at [152, 367] on div "[PERSON_NAME] A100 [PERSON_NAME] 09:53 Lead #858646 [GEOGRAPHIC_DATA] Añadir [P…" at bounding box center [186, 306] width 293 height 446
